Goal: Go to known website: Access a specific website the user already knows

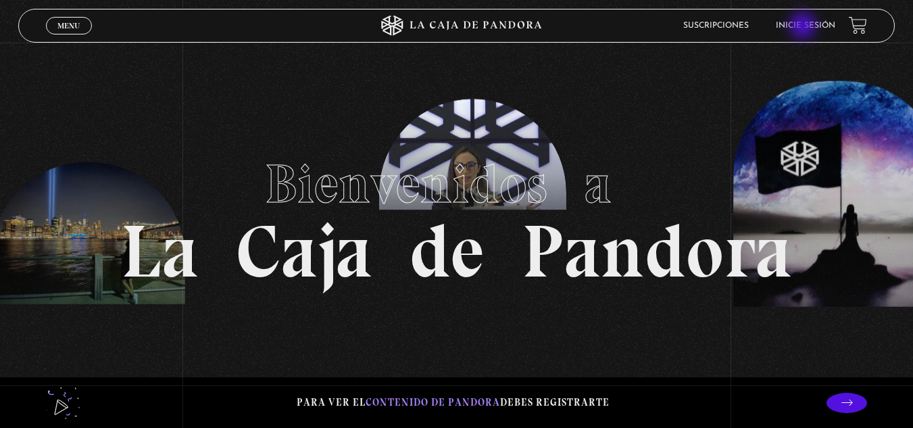
click at [804, 27] on link "Inicie sesión" at bounding box center [805, 26] width 59 height 8
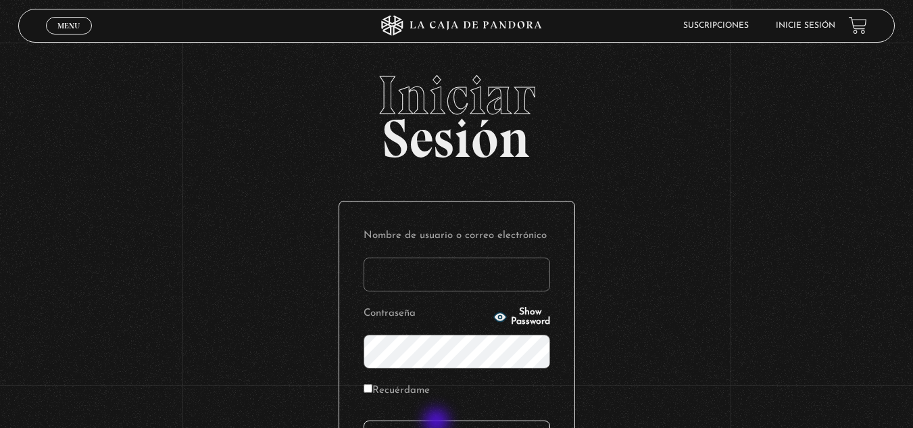
type input "jcami1495@gmail.com"
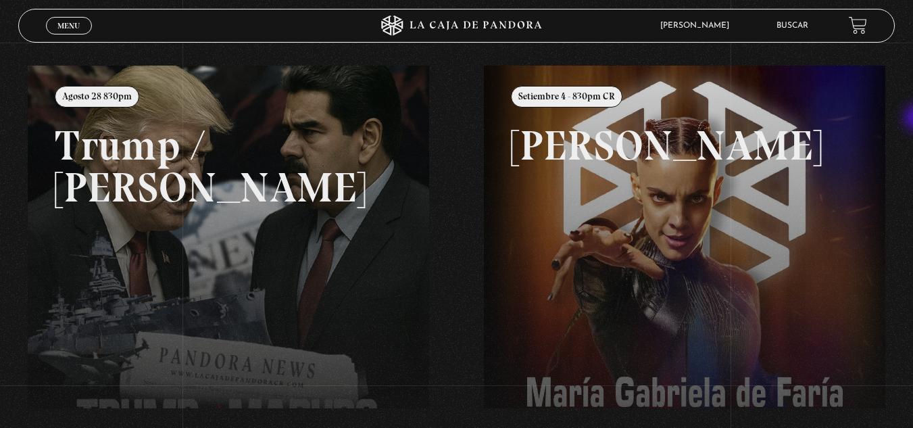
scroll to position [144, 0]
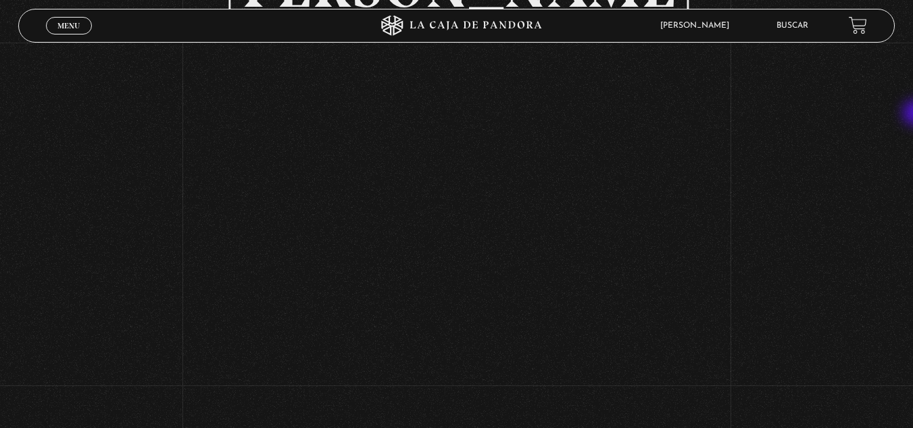
scroll to position [159, 0]
